Goal: Check status: Check status

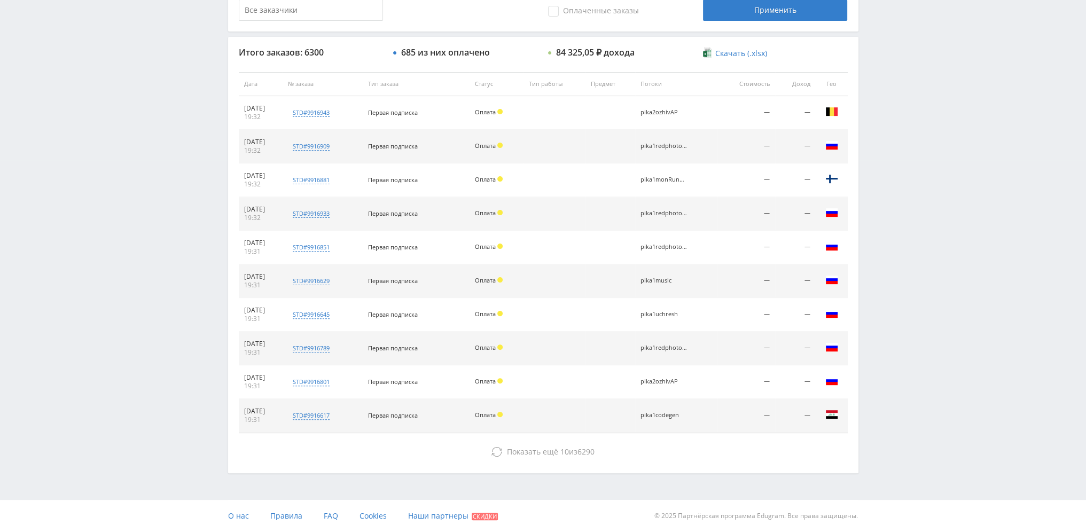
scroll to position [370, 0]
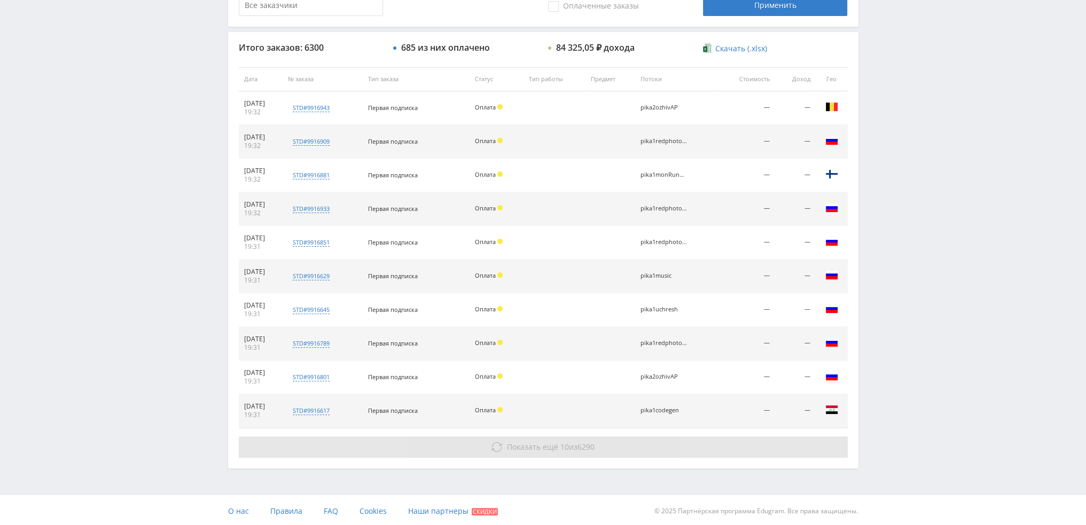
click at [583, 439] on button "Показать ещё 10 из 6290" at bounding box center [543, 446] width 609 height 21
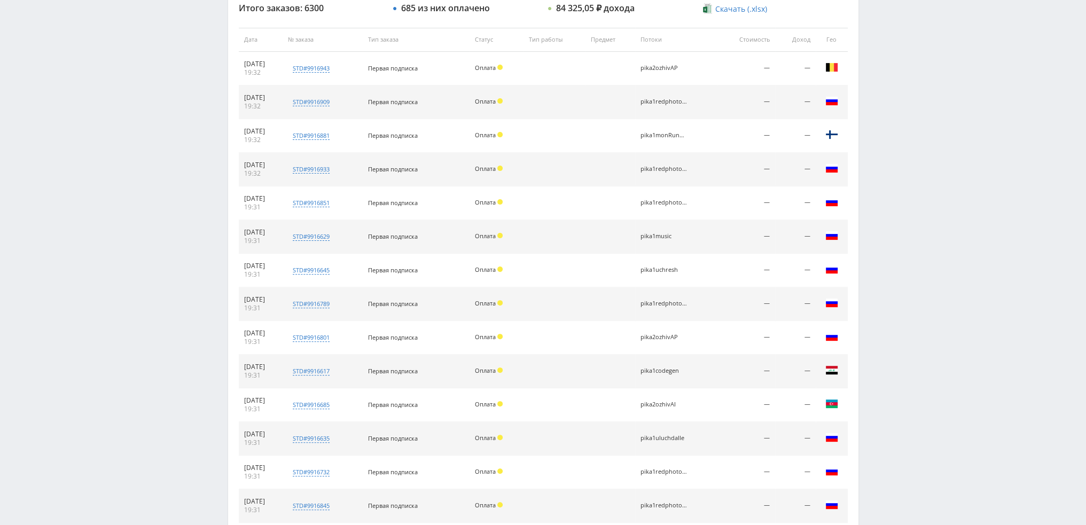
scroll to position [605, 0]
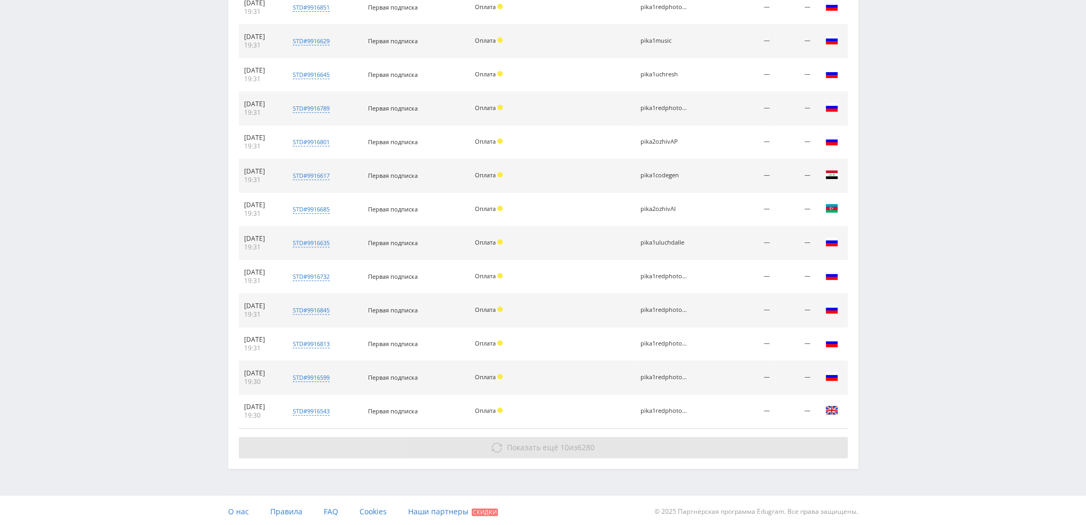
click at [581, 444] on span "6280" at bounding box center [585, 447] width 17 height 10
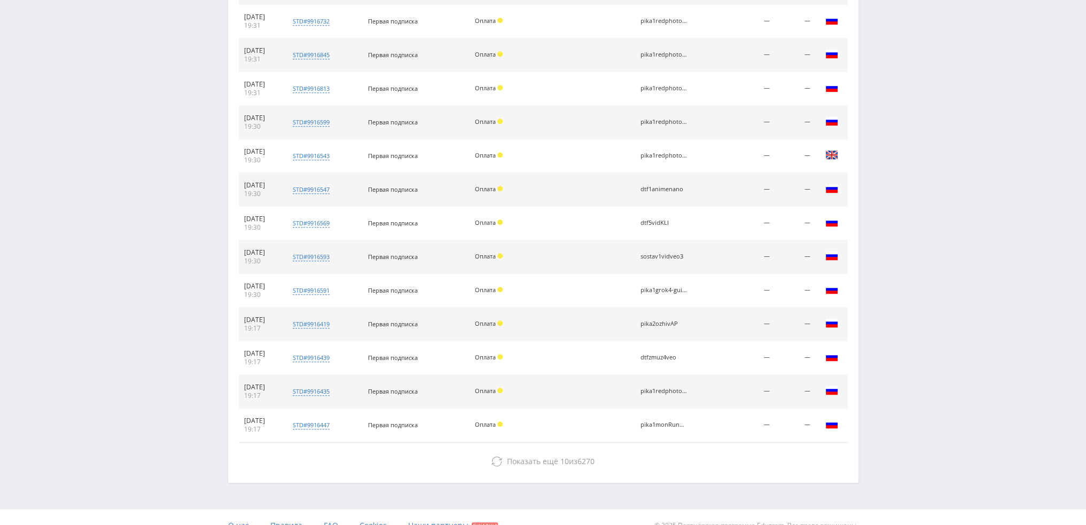
scroll to position [873, 0]
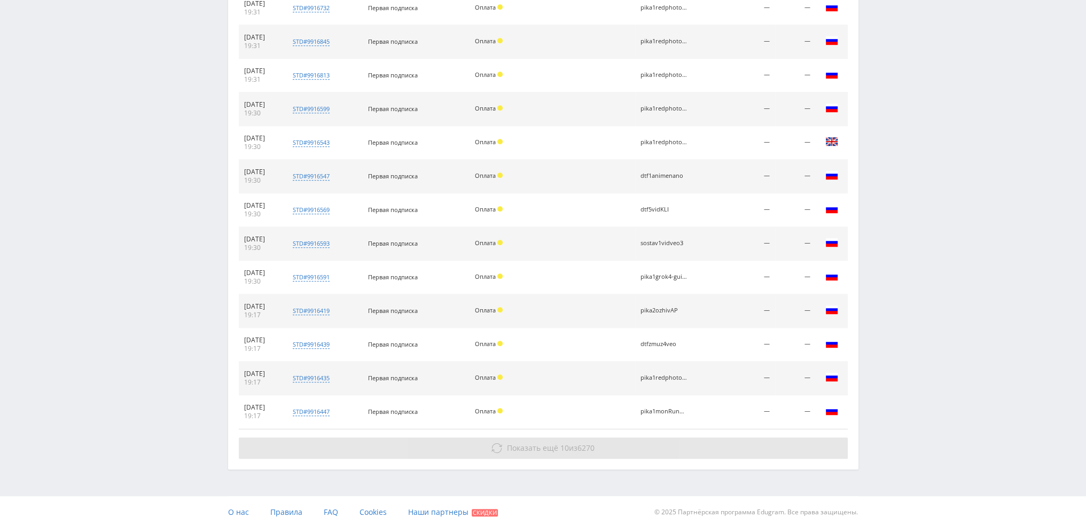
click at [587, 443] on span "6270" at bounding box center [585, 448] width 17 height 10
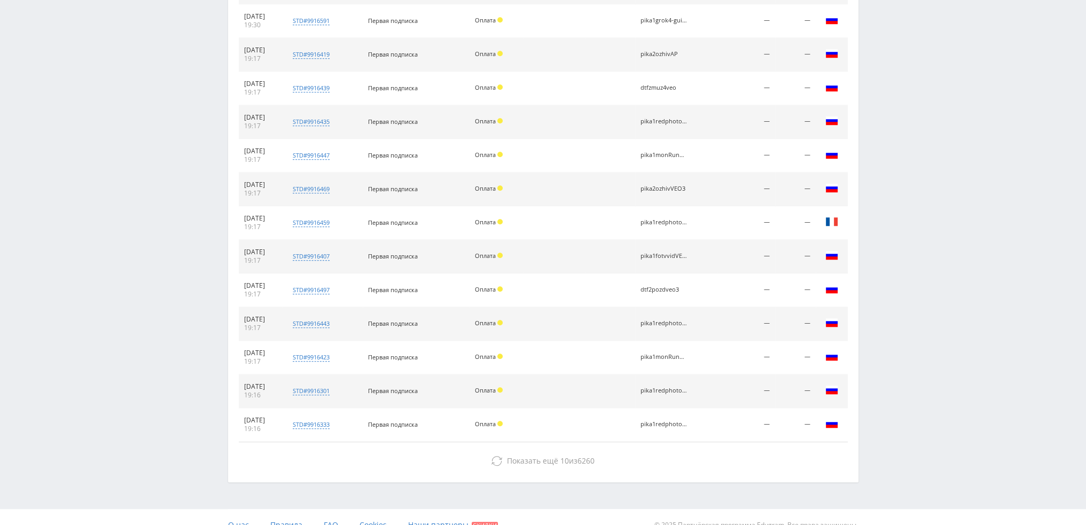
scroll to position [1141, 0]
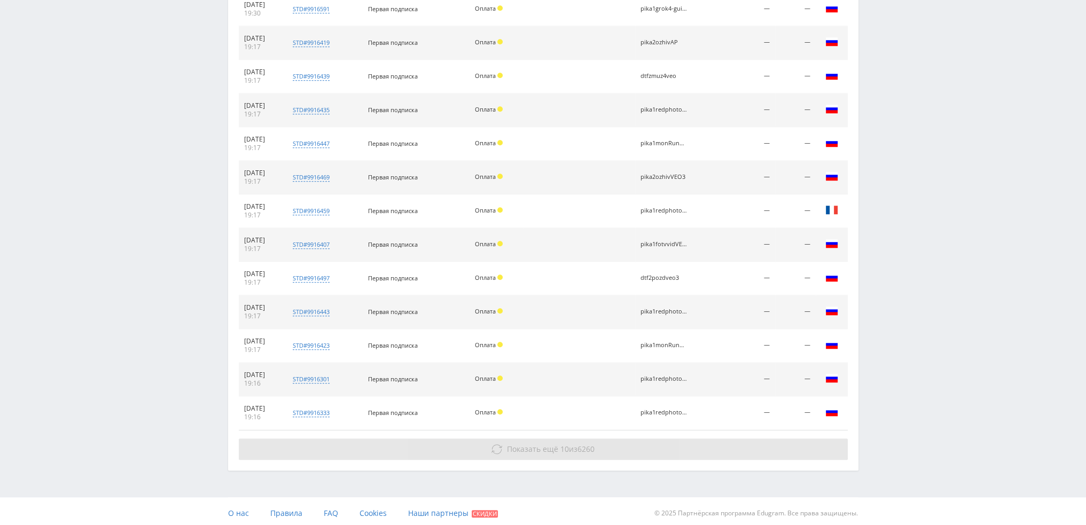
click at [589, 446] on span "6260" at bounding box center [585, 449] width 17 height 10
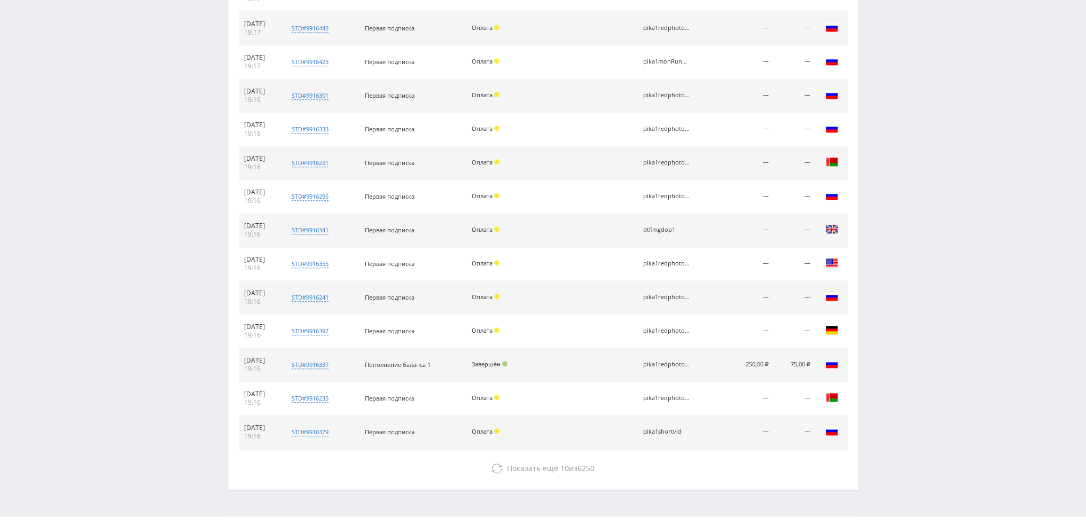
scroll to position [1443, 0]
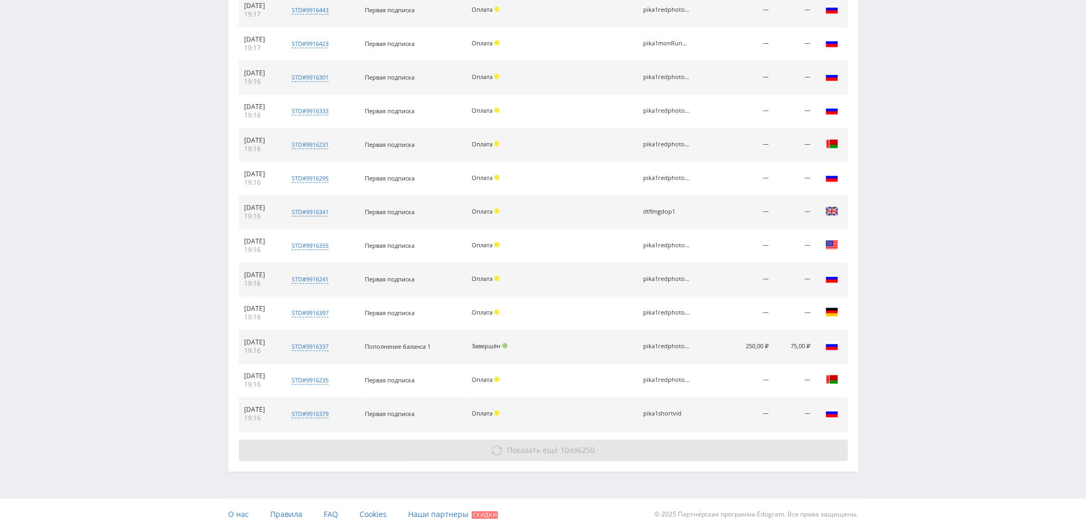
click at [594, 448] on span "6250" at bounding box center [585, 450] width 17 height 10
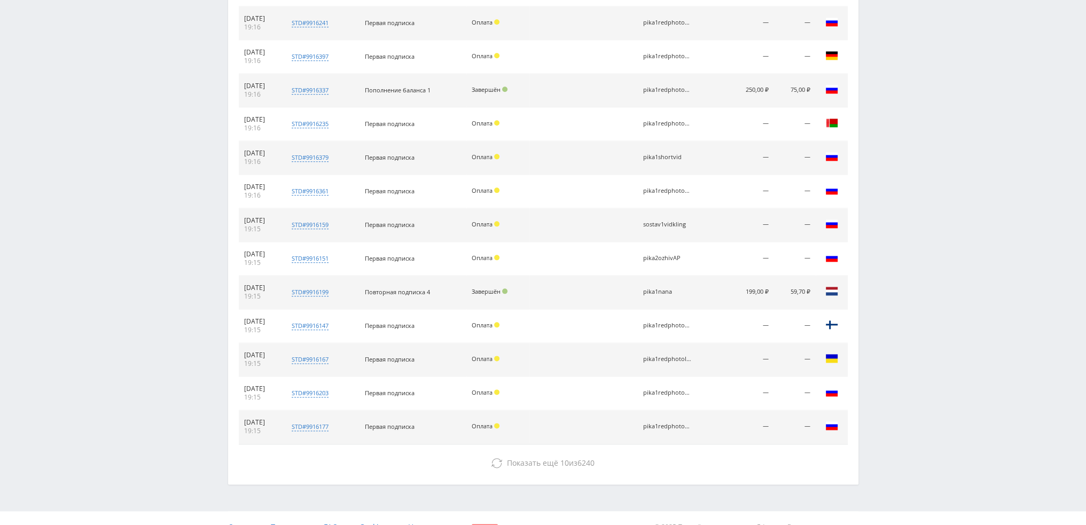
scroll to position [1711, 0]
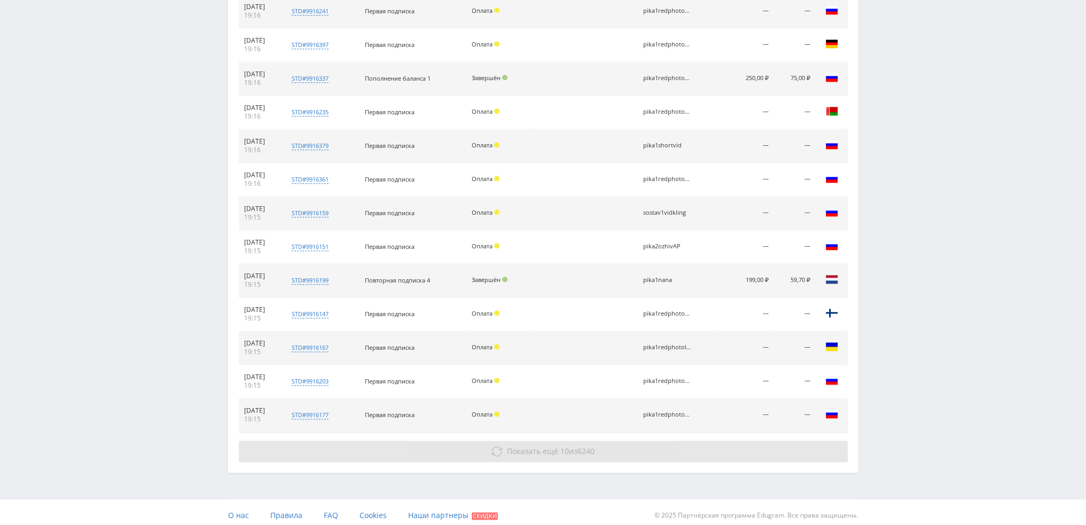
click at [599, 441] on button "Показать ещё 10 из 6240" at bounding box center [543, 451] width 609 height 21
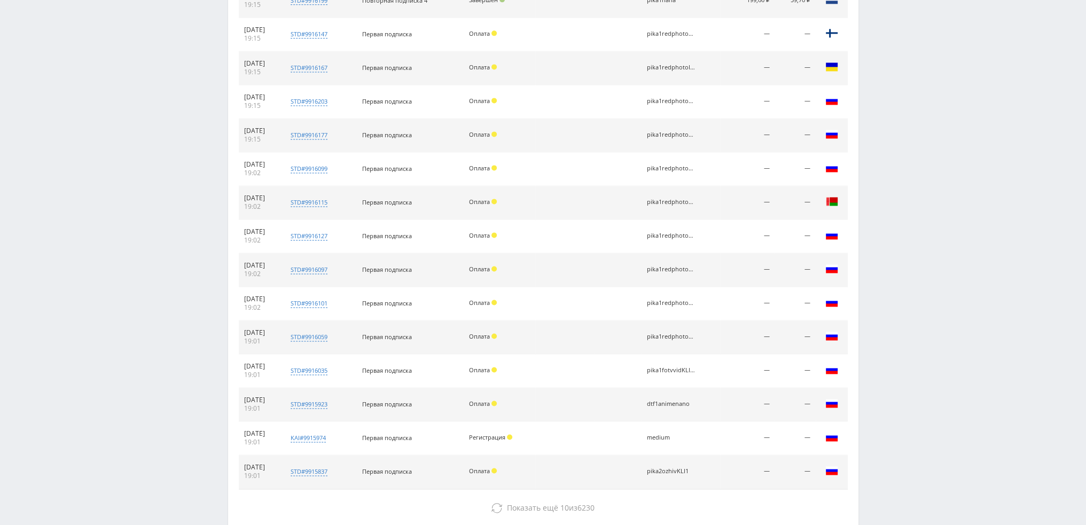
scroll to position [2046, 0]
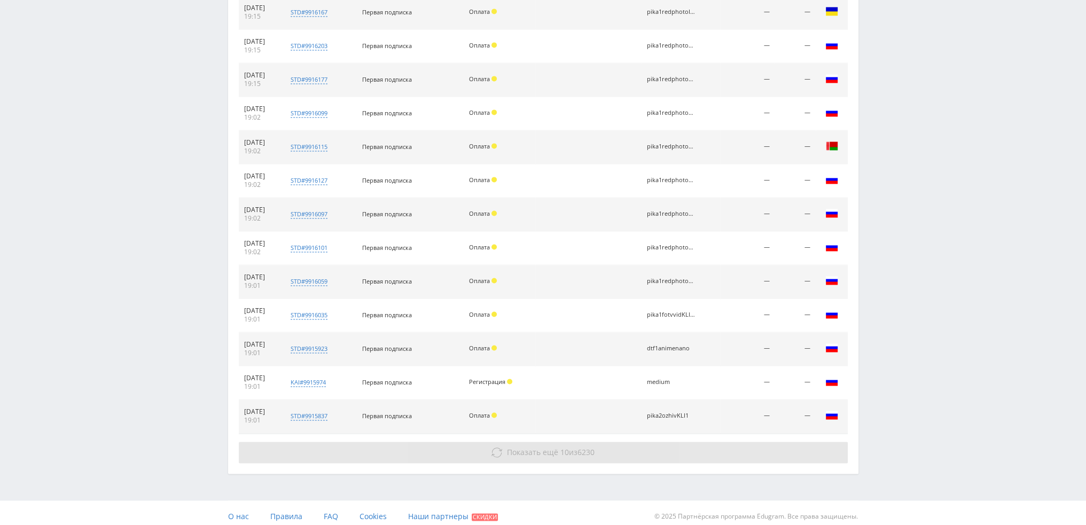
click at [585, 442] on div "Показать ещё 10 из 6230" at bounding box center [543, 452] width 609 height 21
click at [581, 449] on span "6230" at bounding box center [585, 452] width 17 height 10
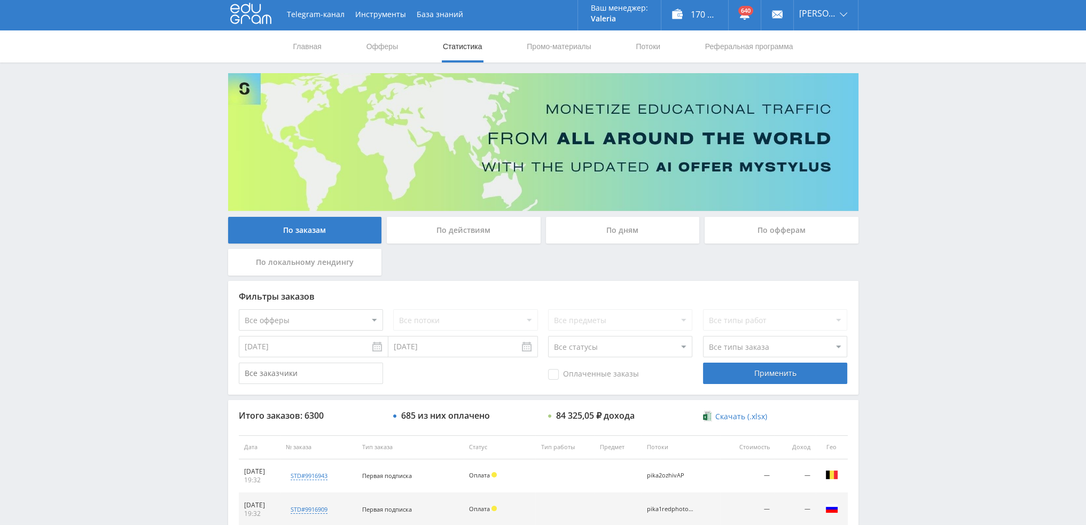
scroll to position [0, 0]
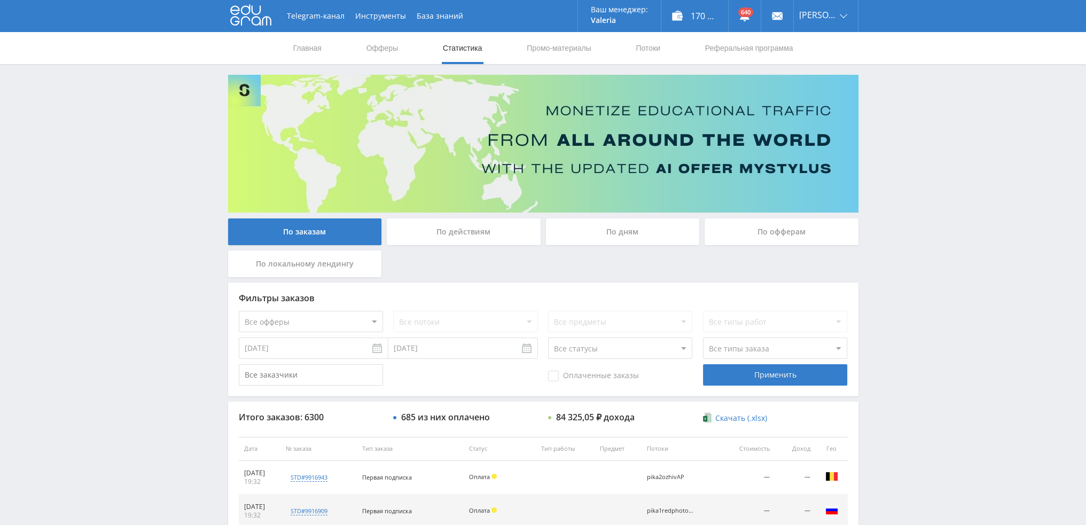
click at [617, 236] on div "По дням" at bounding box center [623, 231] width 154 height 27
click at [0, 0] on input "По дням" at bounding box center [0, 0] width 0 height 0
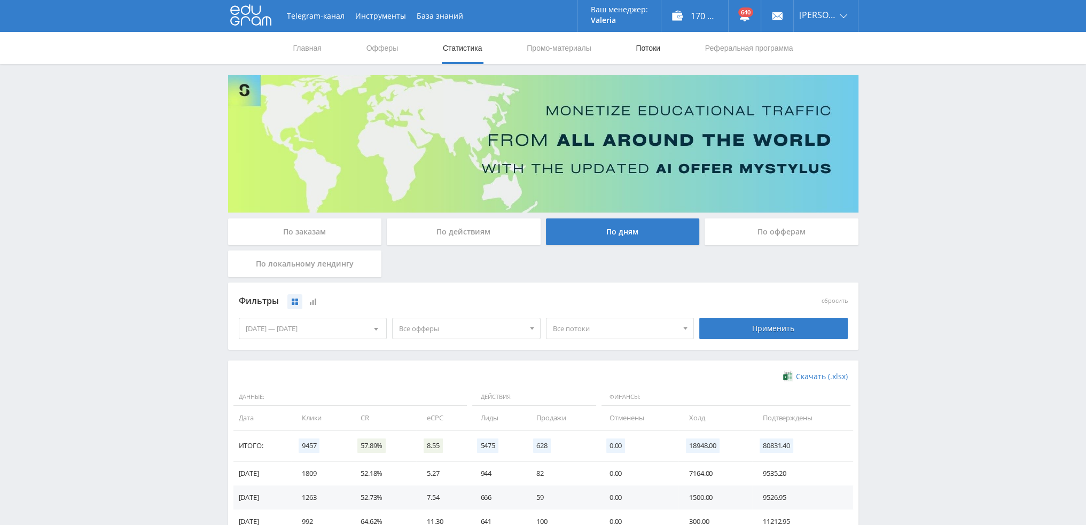
click at [643, 53] on link "Потоки" at bounding box center [647, 48] width 27 height 32
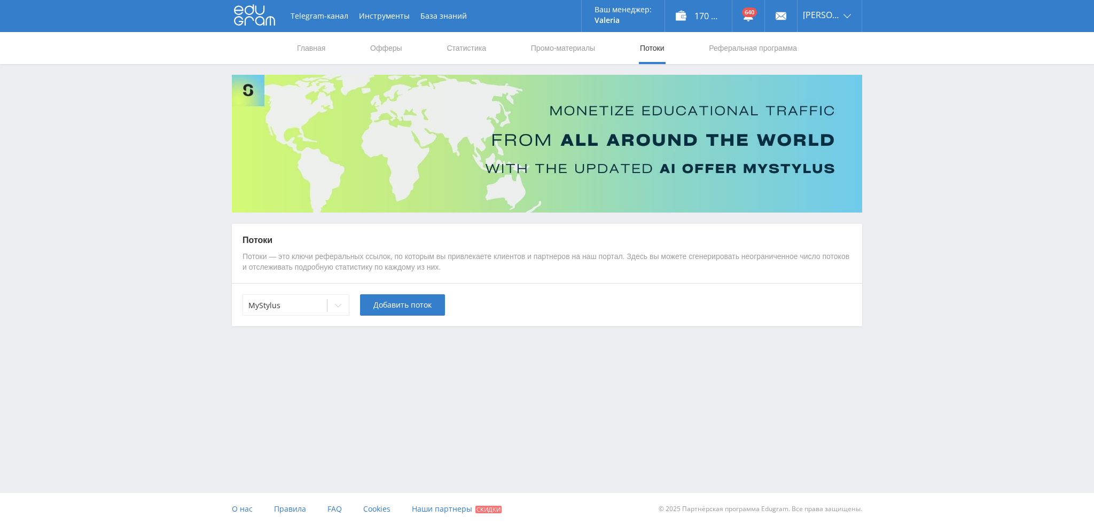
drag, startPoint x: 291, startPoint y: 301, endPoint x: 294, endPoint y: 319, distance: 18.4
click at [292, 303] on div at bounding box center [284, 305] width 73 height 11
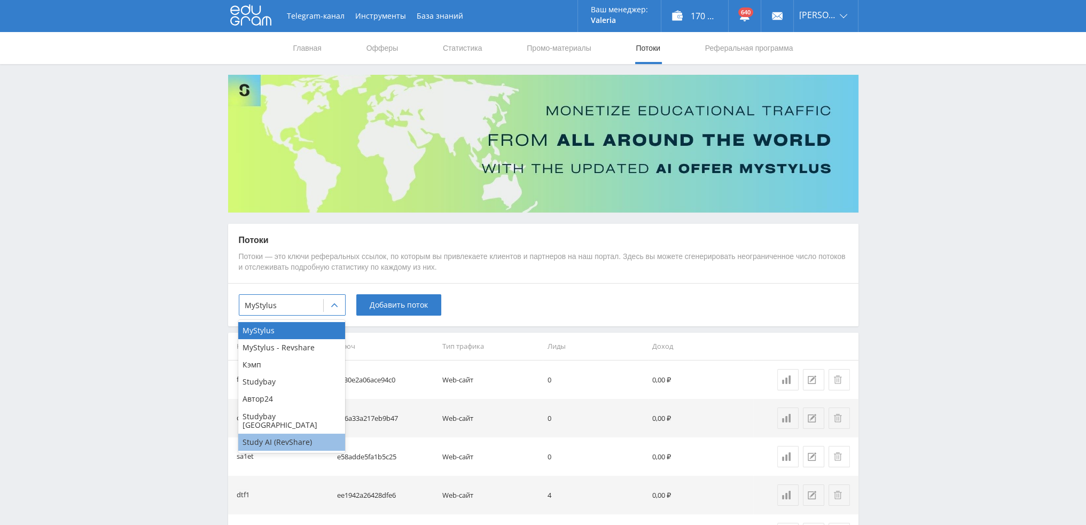
click at [269, 435] on div "Study AI (RevShare)" at bounding box center [291, 442] width 107 height 17
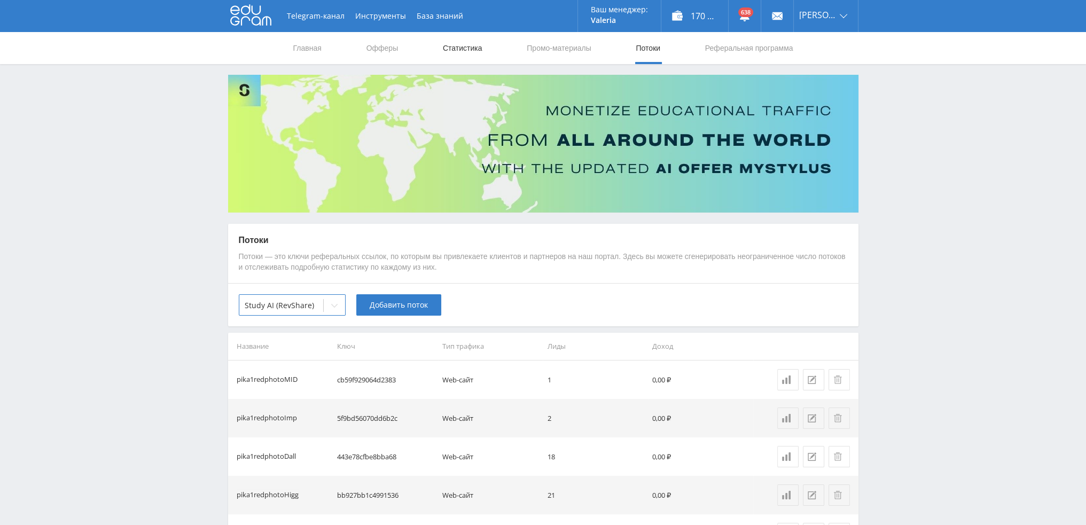
click at [460, 40] on link "Статистика" at bounding box center [463, 48] width 42 height 32
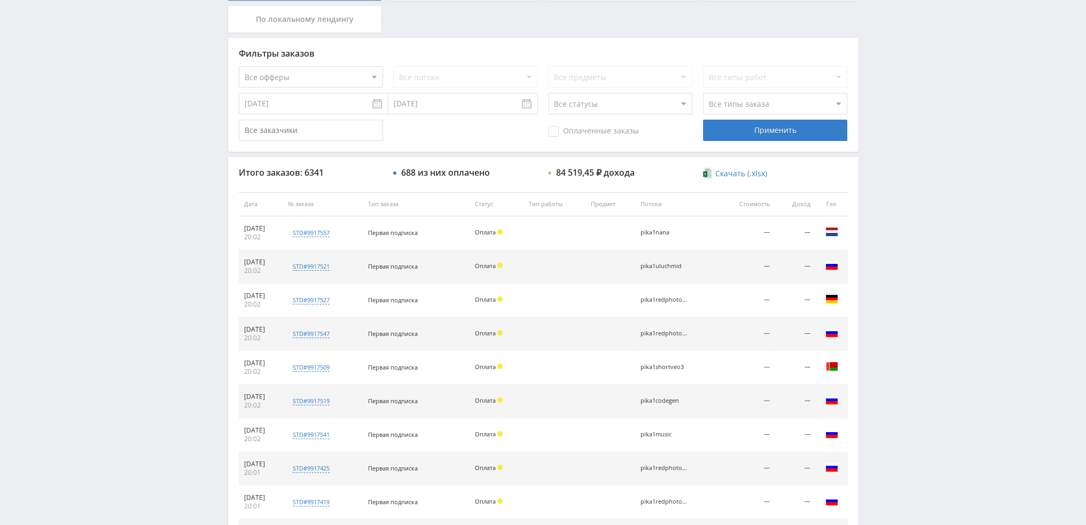
scroll to position [370, 0]
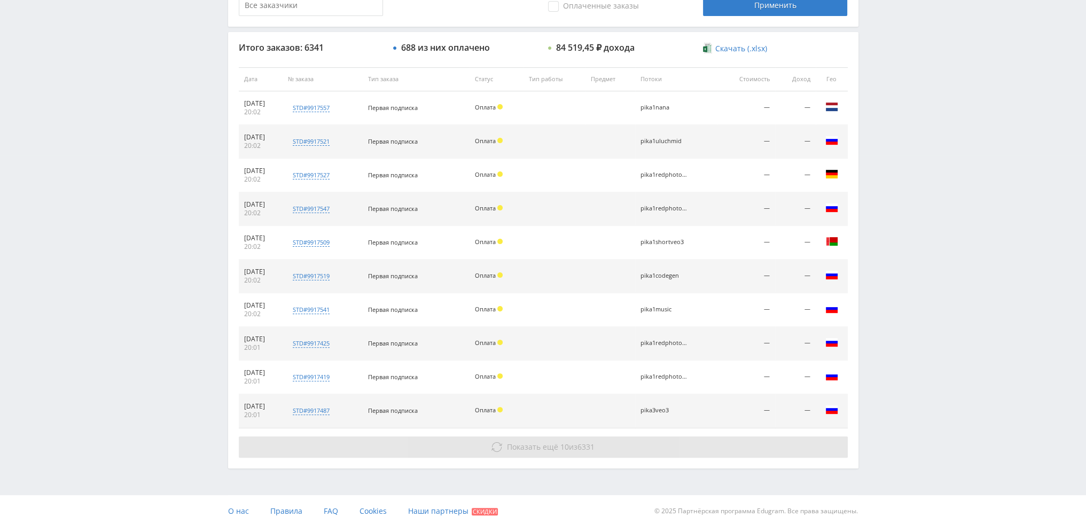
click at [491, 443] on icon at bounding box center [496, 447] width 11 height 11
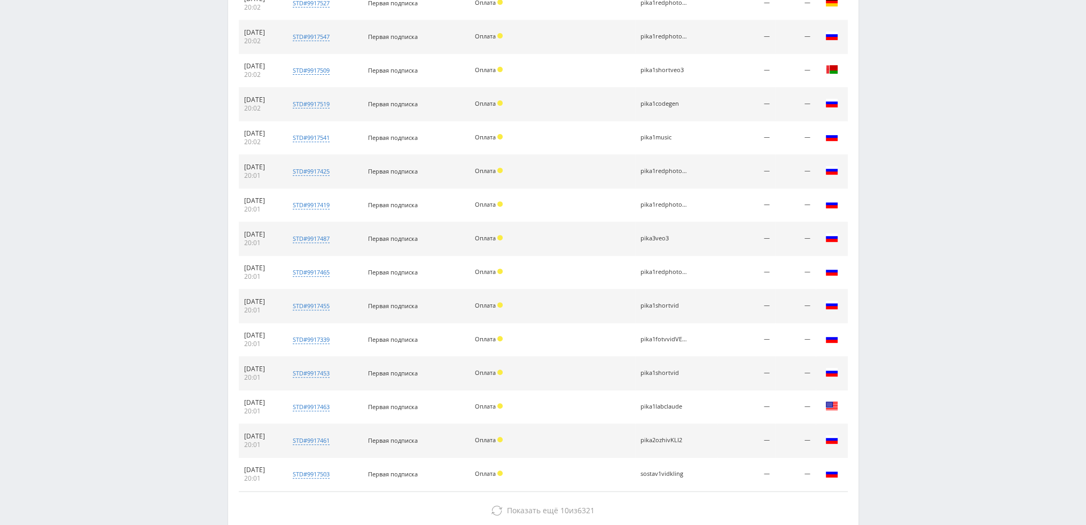
scroll to position [605, 0]
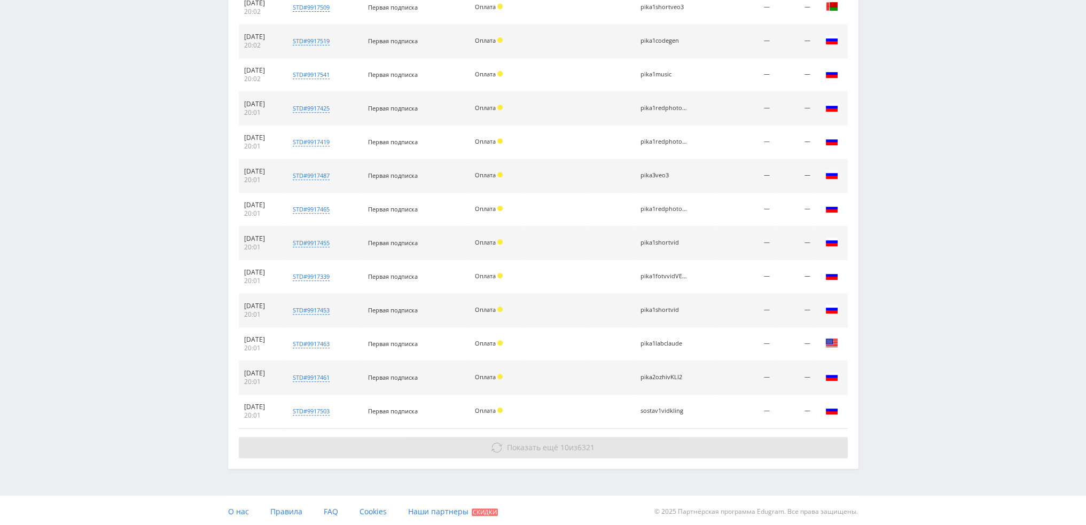
click at [541, 444] on span "Показать ещё" at bounding box center [532, 447] width 51 height 10
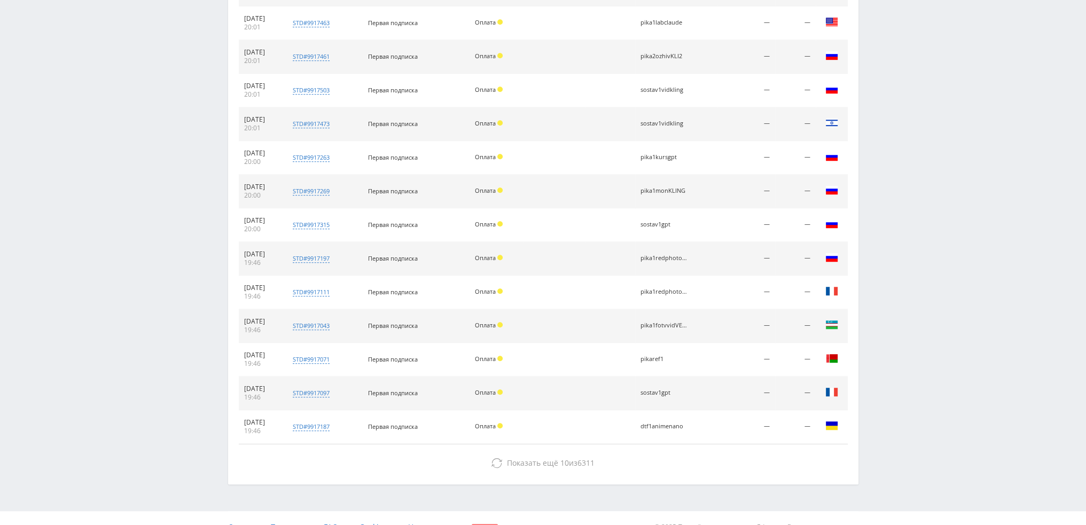
scroll to position [940, 0]
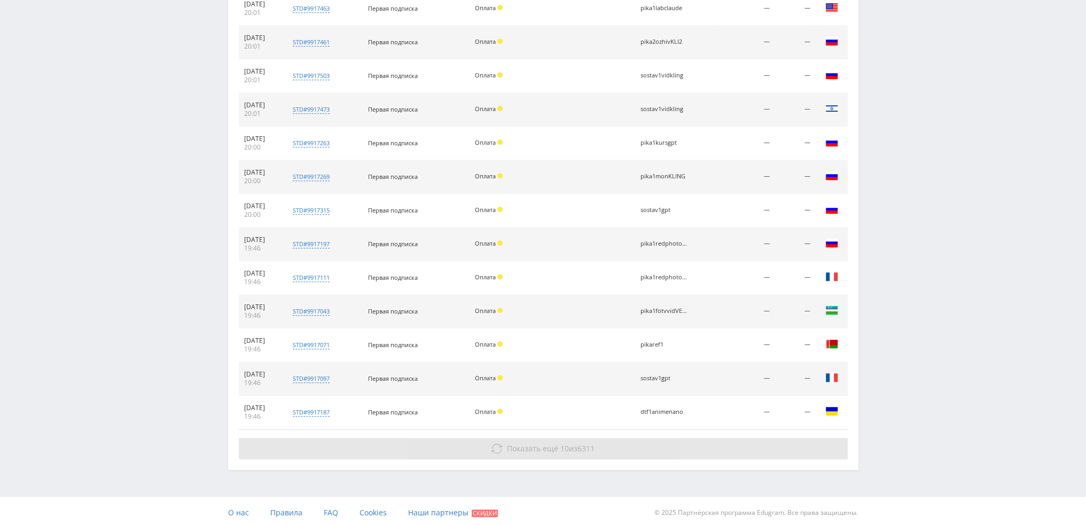
click at [540, 444] on span "Показать ещё" at bounding box center [532, 448] width 51 height 10
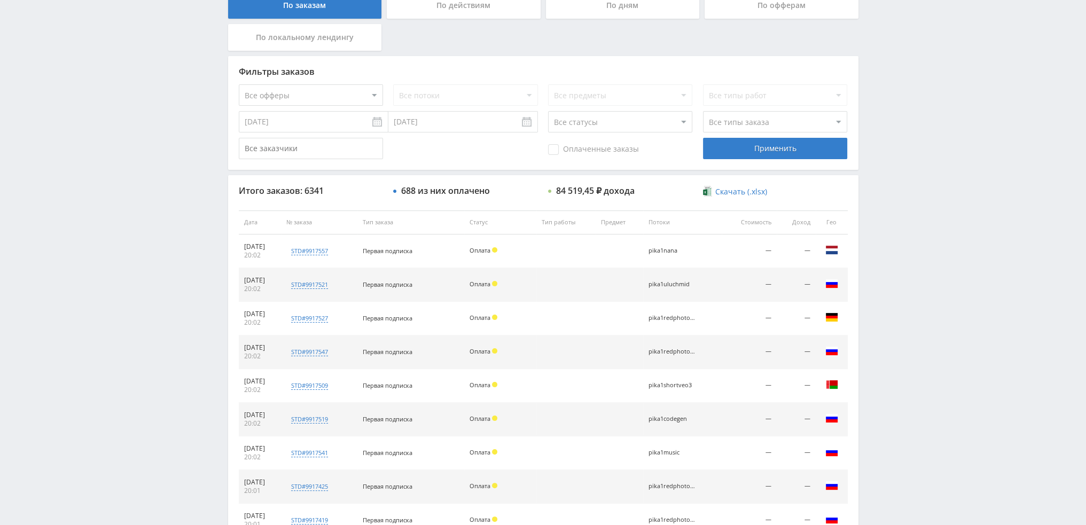
scroll to position [0, 0]
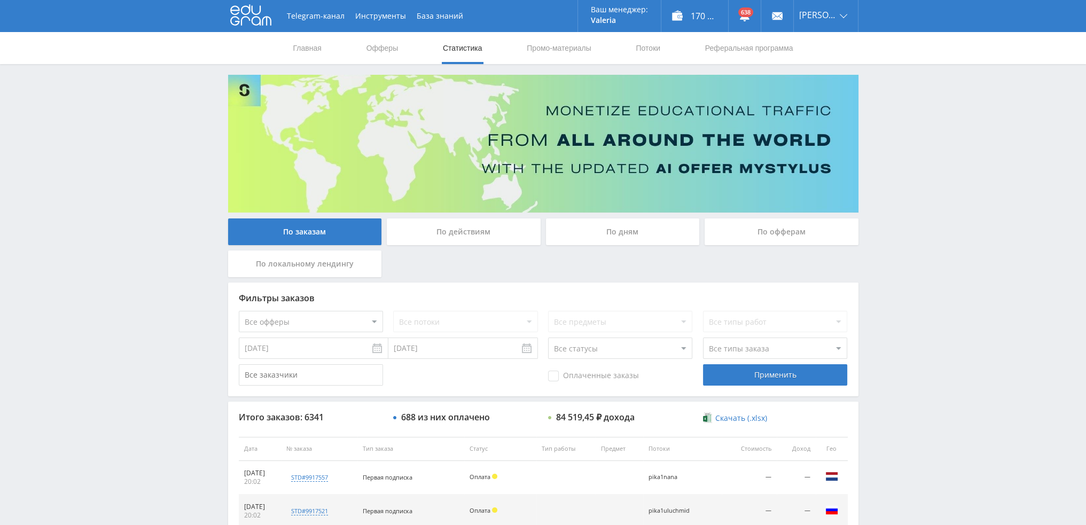
click at [611, 232] on div "По дням" at bounding box center [623, 231] width 154 height 27
click at [0, 0] on input "По дням" at bounding box center [0, 0] width 0 height 0
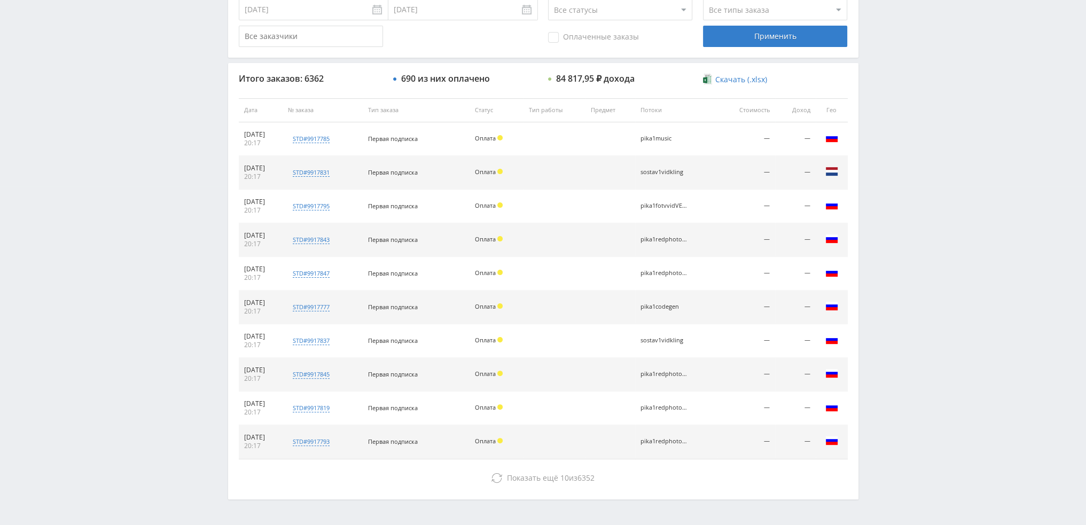
scroll to position [370, 0]
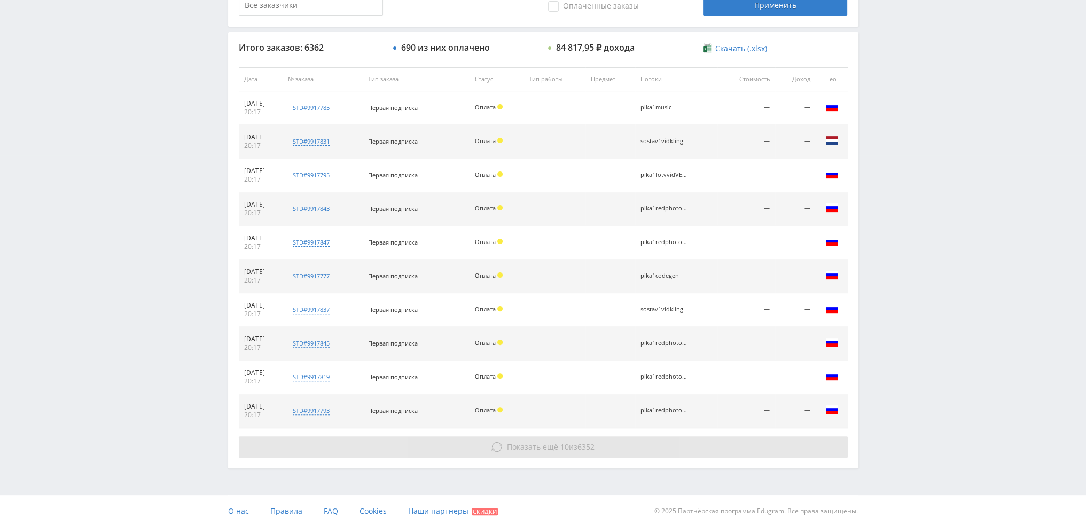
click at [547, 446] on span "Показать ещё" at bounding box center [532, 447] width 51 height 10
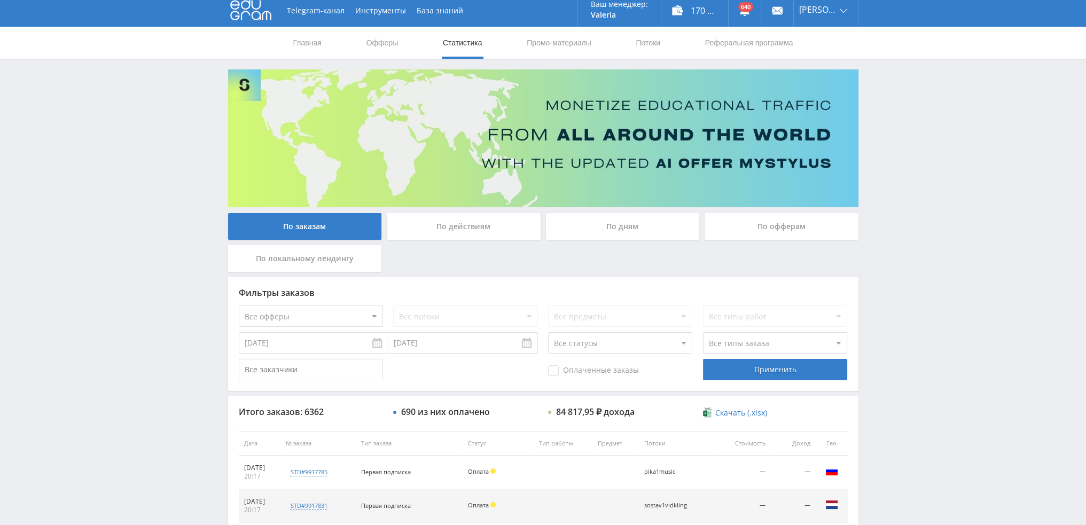
scroll to position [0, 0]
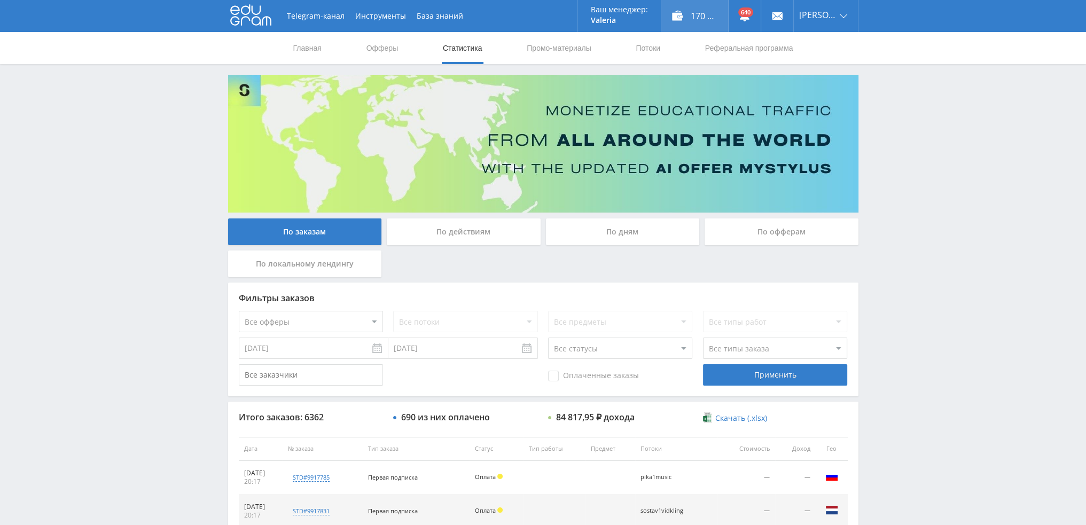
click at [709, 19] on div "170 559,00 ₽" at bounding box center [694, 16] width 67 height 32
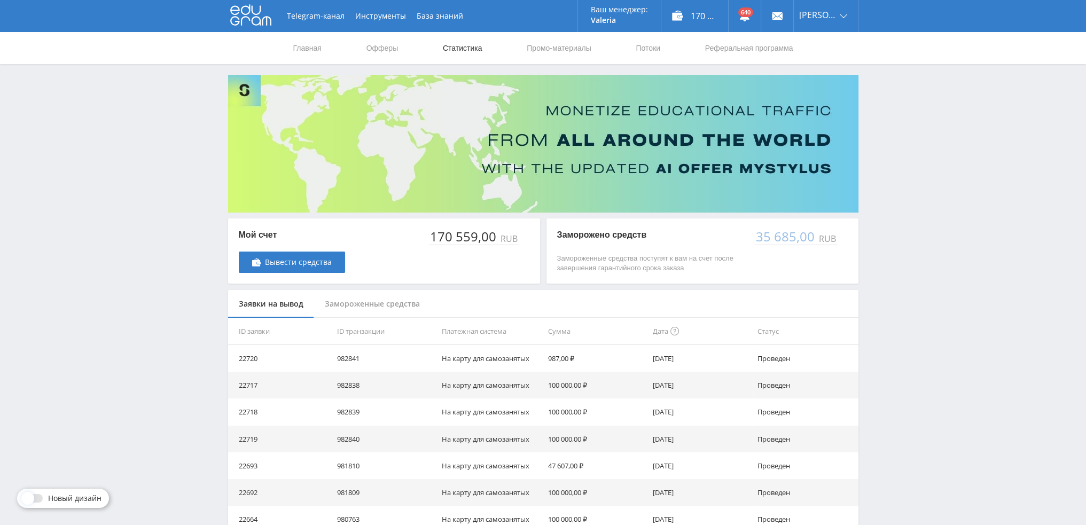
click at [459, 46] on link "Статистика" at bounding box center [463, 48] width 42 height 32
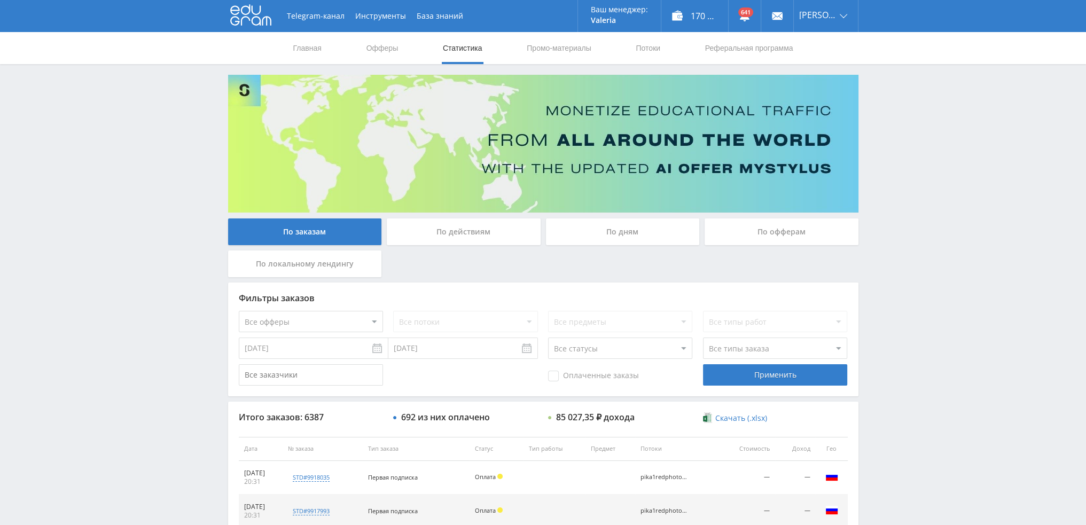
click at [630, 233] on div "По дням" at bounding box center [623, 231] width 154 height 27
click at [0, 0] on input "По дням" at bounding box center [0, 0] width 0 height 0
click at [620, 232] on div "По дням" at bounding box center [623, 231] width 154 height 27
click at [0, 0] on input "По дням" at bounding box center [0, 0] width 0 height 0
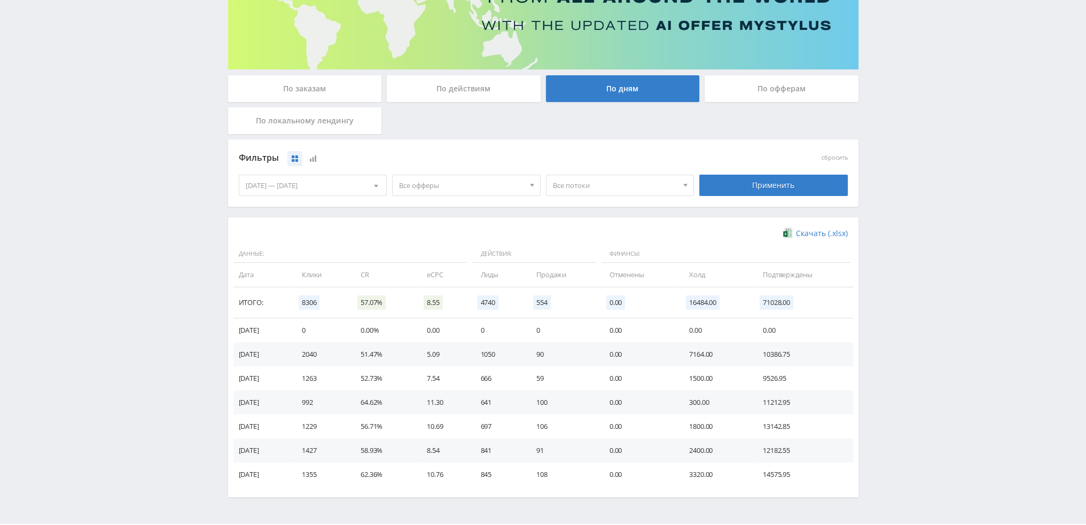
scroll to position [173, 0]
